Goal: Book appointment/travel/reservation

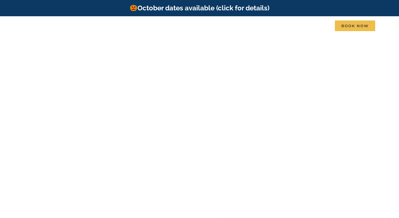
click at [180, 161] on div at bounding box center [200, 143] width 84 height 40
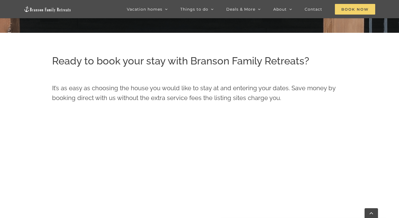
scroll to position [165, 0]
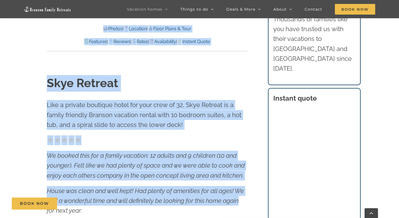
scroll to position [185, 0]
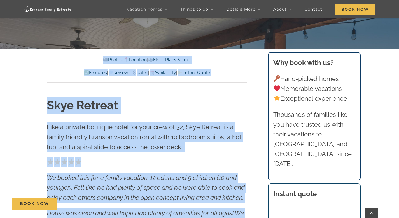
drag, startPoint x: 403, startPoint y: 27, endPoint x: 403, endPoint y: 16, distance: 10.9
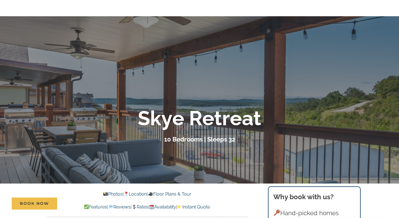
scroll to position [0, 0]
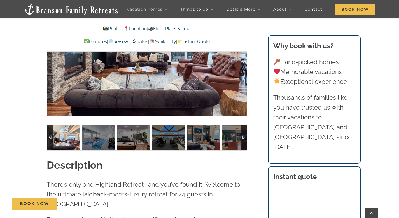
scroll to position [435, 0]
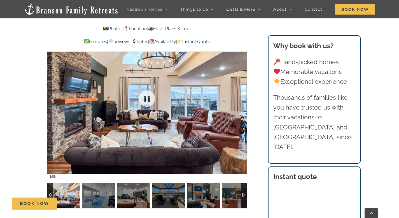
click at [141, 125] on div at bounding box center [147, 98] width 201 height 165
click at [99, 189] on img at bounding box center [99, 195] width 34 height 25
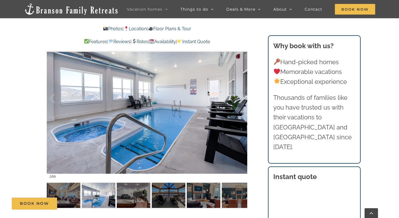
click at [242, 98] on div at bounding box center [235, 98] width 17 height 35
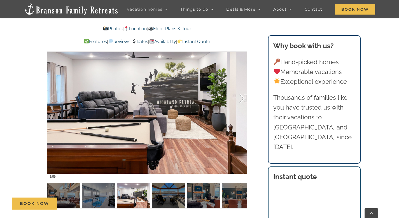
click at [242, 98] on div at bounding box center [235, 98] width 17 height 35
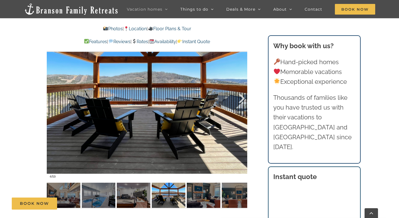
click at [242, 98] on div at bounding box center [235, 98] width 17 height 35
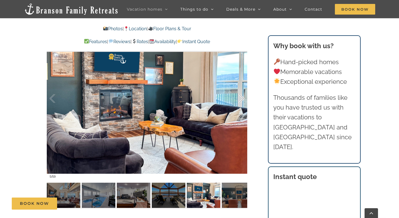
click at [242, 98] on div at bounding box center [235, 98] width 17 height 35
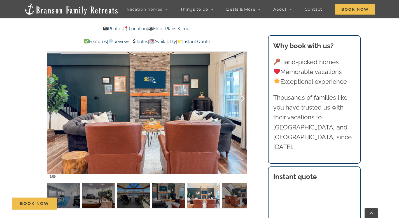
click at [242, 98] on div at bounding box center [235, 98] width 17 height 35
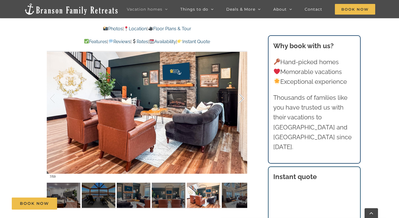
click at [242, 98] on div at bounding box center [235, 98] width 17 height 35
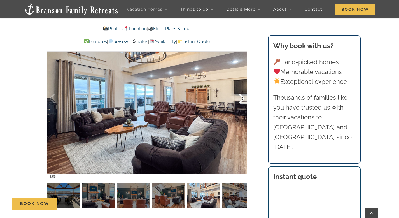
click at [242, 98] on div at bounding box center [235, 98] width 17 height 35
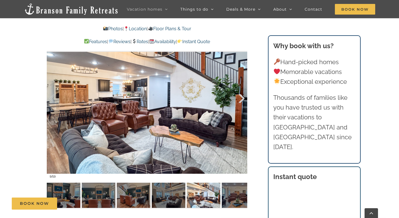
click at [242, 98] on div at bounding box center [235, 98] width 17 height 35
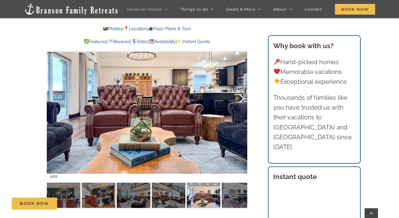
click at [242, 98] on div at bounding box center [235, 98] width 17 height 35
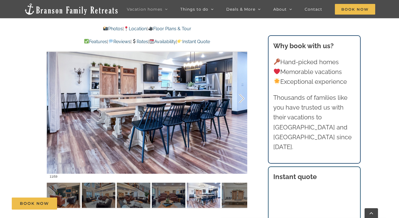
click at [242, 98] on div at bounding box center [235, 98] width 17 height 35
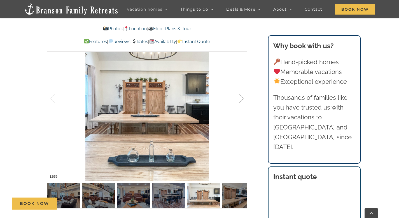
click at [242, 98] on div at bounding box center [235, 98] width 17 height 35
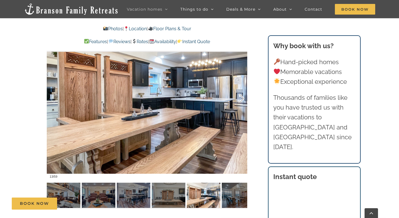
click at [242, 98] on div at bounding box center [235, 98] width 17 height 35
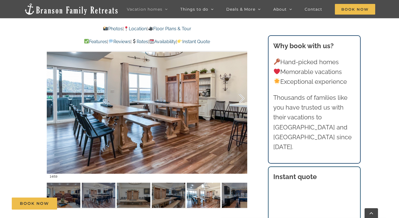
click at [242, 98] on div at bounding box center [235, 98] width 17 height 35
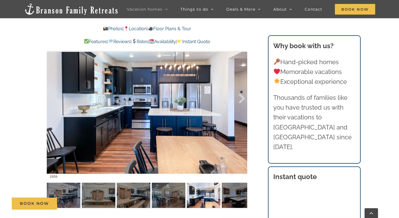
click at [242, 98] on div at bounding box center [235, 98] width 17 height 35
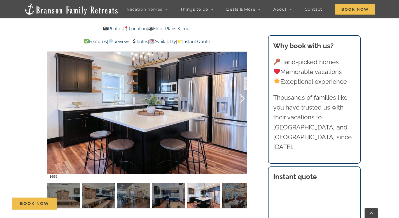
click at [242, 98] on div at bounding box center [235, 98] width 17 height 35
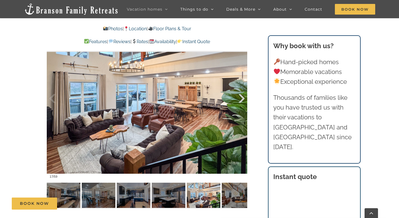
click at [242, 98] on div at bounding box center [235, 98] width 17 height 35
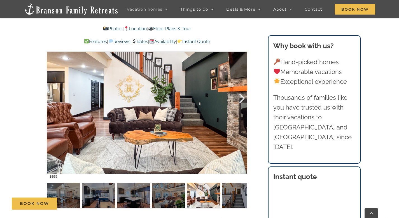
click at [242, 98] on div at bounding box center [235, 98] width 17 height 35
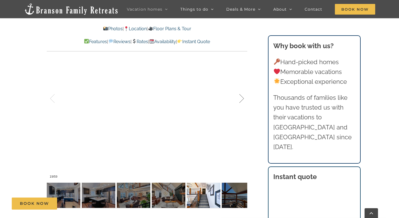
click at [242, 98] on div at bounding box center [235, 98] width 17 height 35
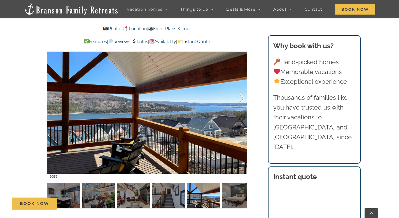
click at [242, 98] on div at bounding box center [235, 98] width 17 height 35
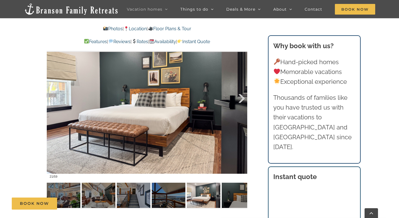
click at [242, 98] on div at bounding box center [235, 98] width 17 height 35
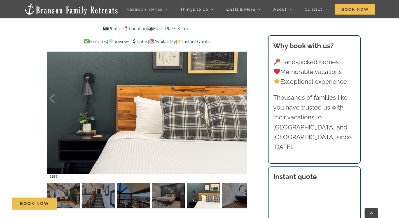
click at [242, 98] on div at bounding box center [235, 98] width 17 height 35
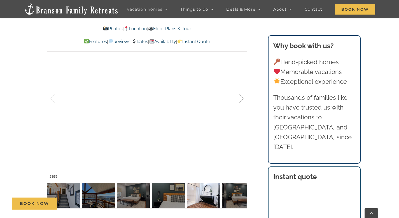
click at [242, 98] on div at bounding box center [235, 98] width 17 height 35
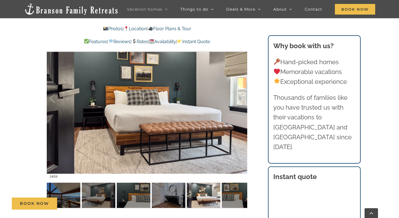
click at [242, 98] on div at bounding box center [235, 98] width 17 height 35
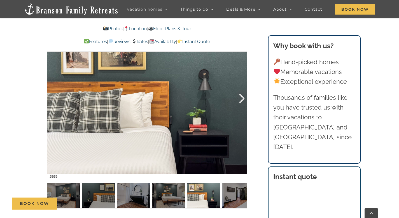
click at [242, 98] on div at bounding box center [235, 98] width 17 height 35
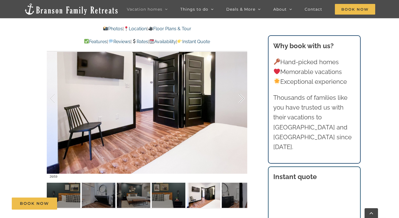
click at [242, 98] on div at bounding box center [235, 98] width 17 height 35
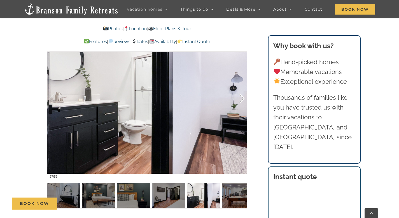
click at [242, 98] on div at bounding box center [235, 98] width 17 height 35
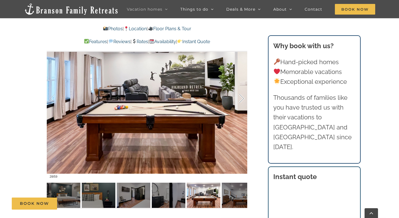
click at [242, 98] on div at bounding box center [235, 98] width 17 height 35
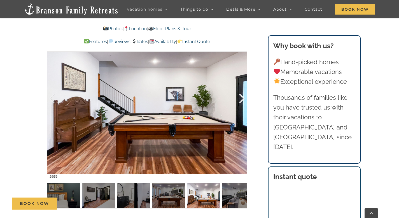
click at [242, 98] on div at bounding box center [235, 98] width 17 height 35
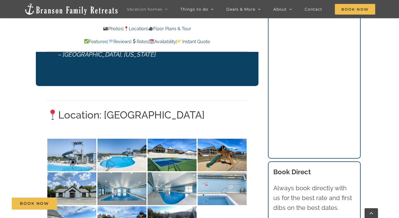
scroll to position [1239, 0]
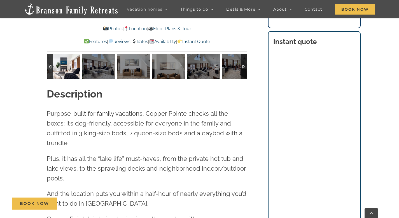
scroll to position [523, 0]
